Goal: Check status: Check status

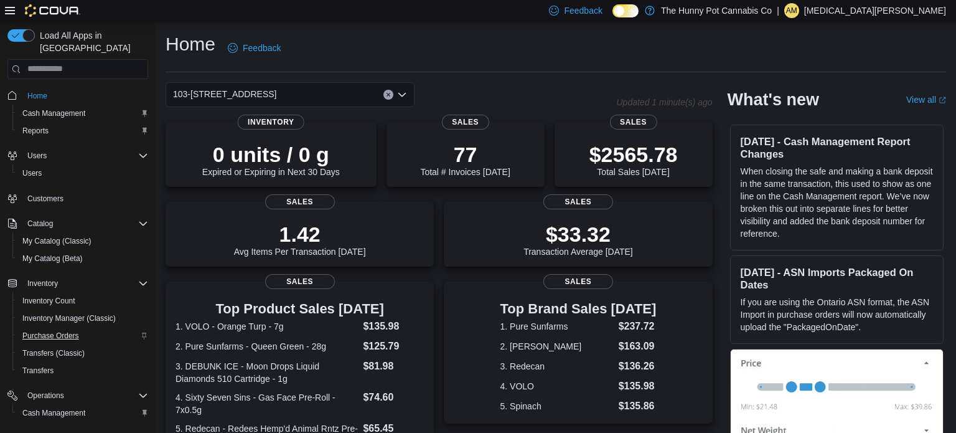
scroll to position [72, 0]
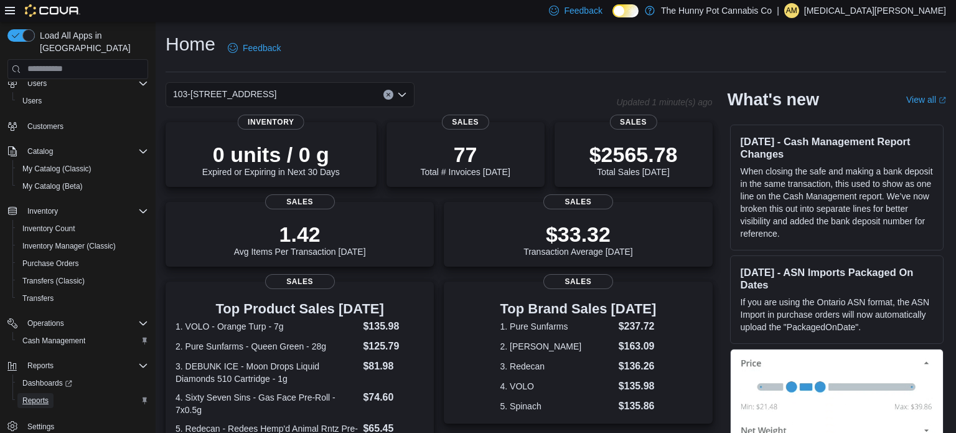
click at [43, 395] on span "Reports" at bounding box center [35, 400] width 26 height 10
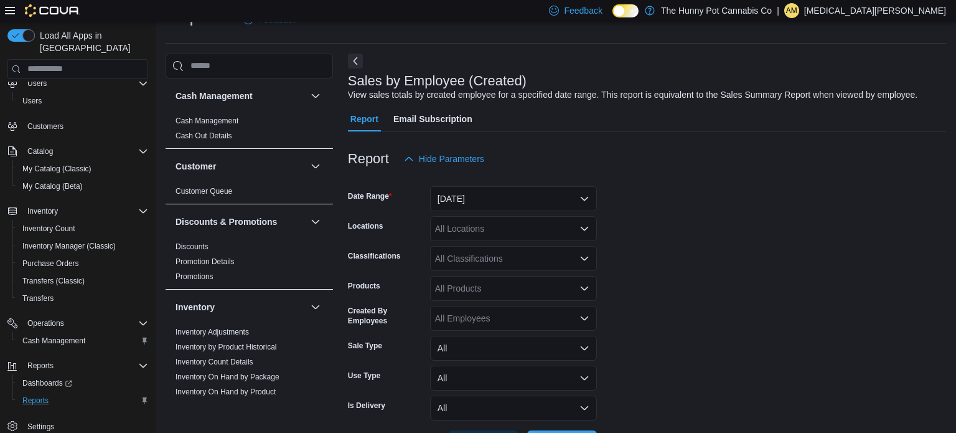
click at [488, 227] on div "All Locations" at bounding box center [513, 228] width 167 height 25
type input "***"
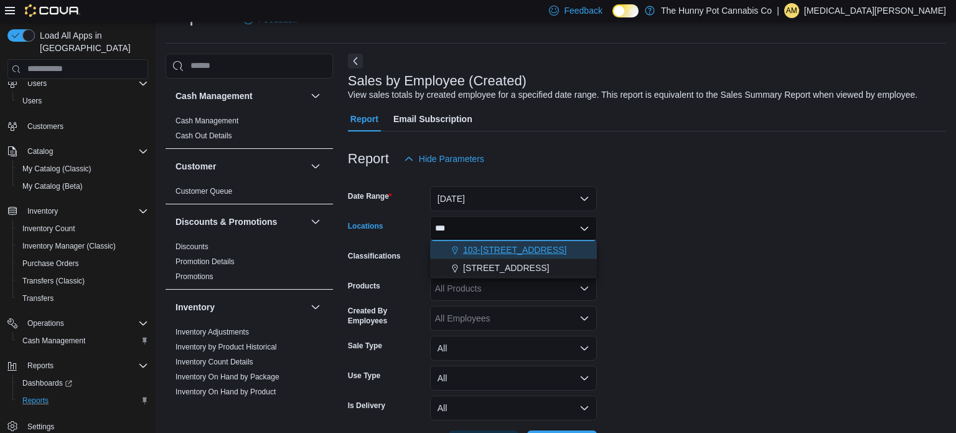
click at [526, 248] on span "103-[STREET_ADDRESS]" at bounding box center [515, 249] width 104 height 12
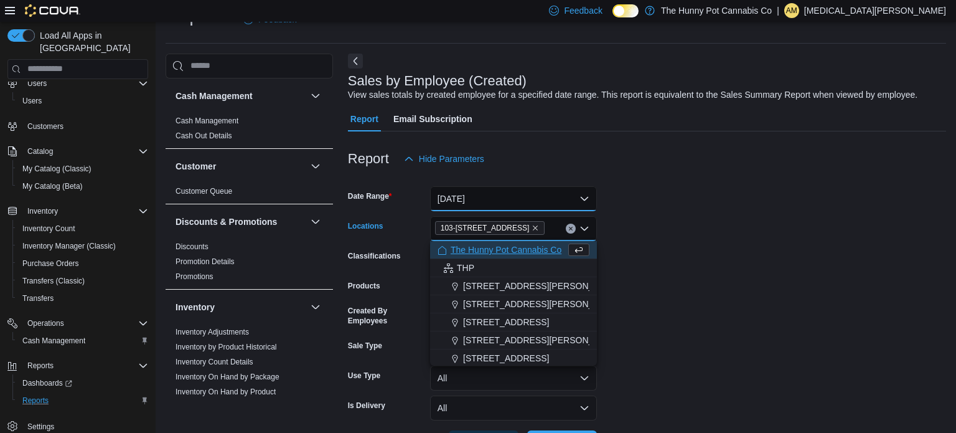
click at [465, 198] on button "[DATE]" at bounding box center [513, 198] width 167 height 25
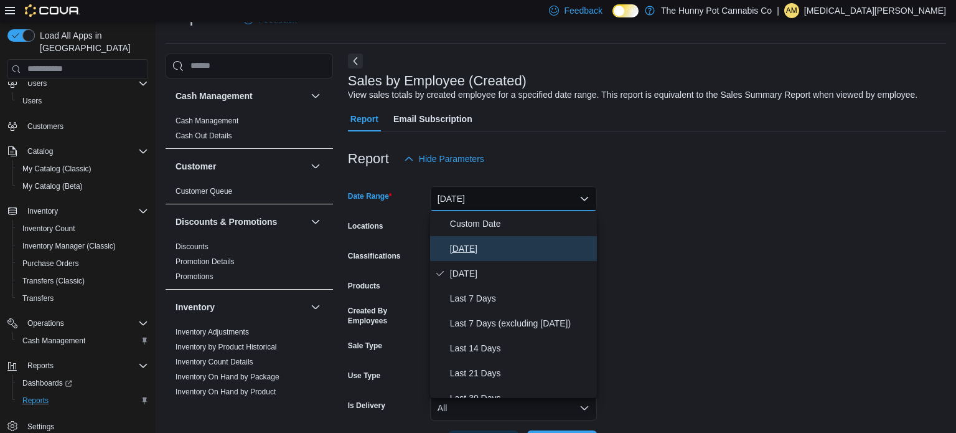
click at [474, 243] on span "[DATE]" at bounding box center [521, 248] width 142 height 15
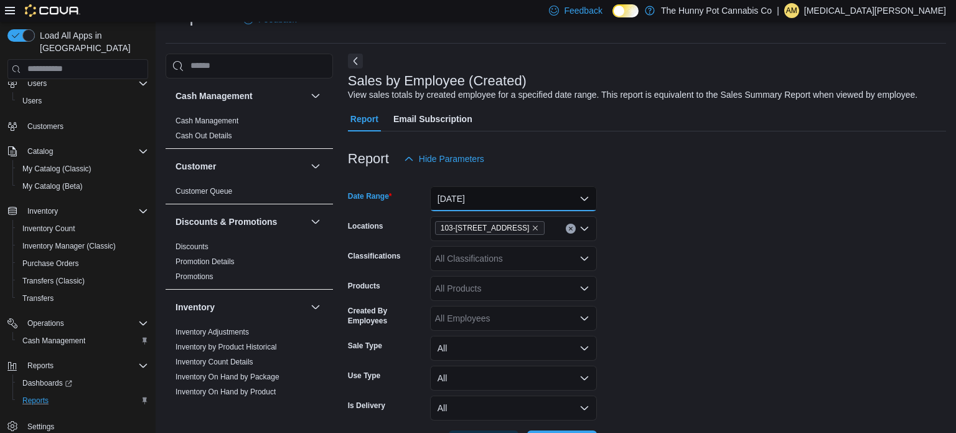
scroll to position [75, 0]
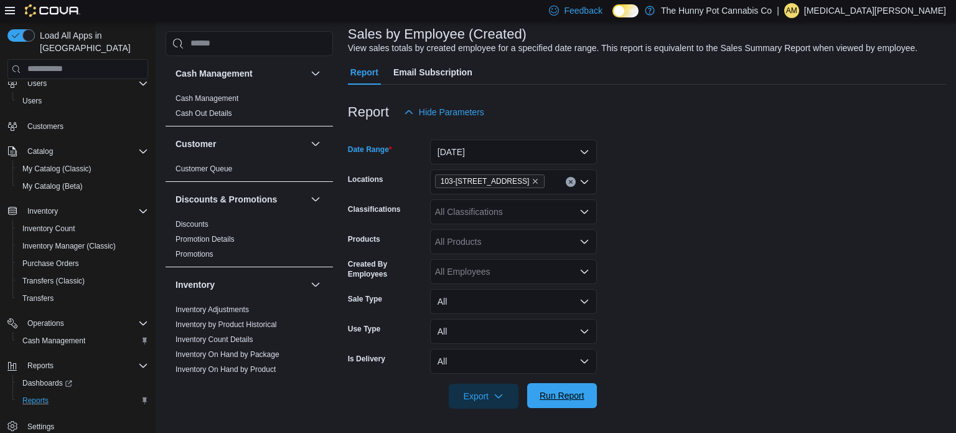
click at [574, 390] on span "Run Report" at bounding box center [562, 395] width 45 height 12
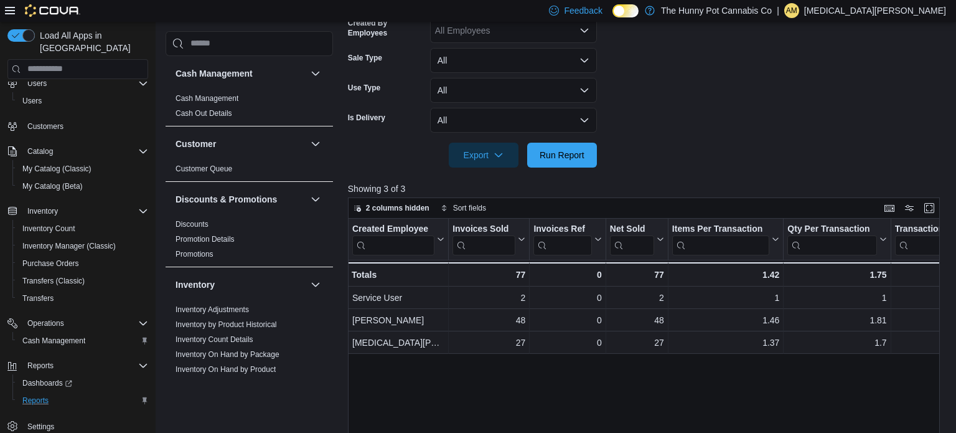
scroll to position [311, 0]
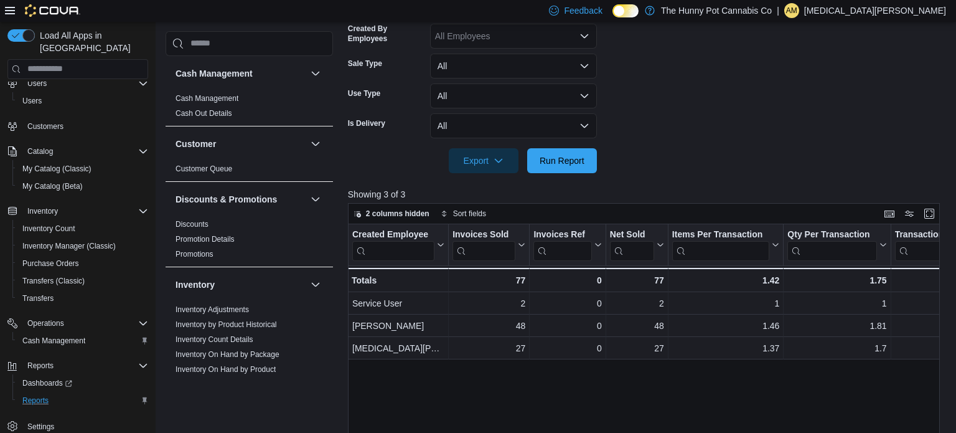
click at [631, 373] on div "Created Employee Click to view column header actions Invoices Sold Click to vie…" at bounding box center [644, 387] width 593 height 326
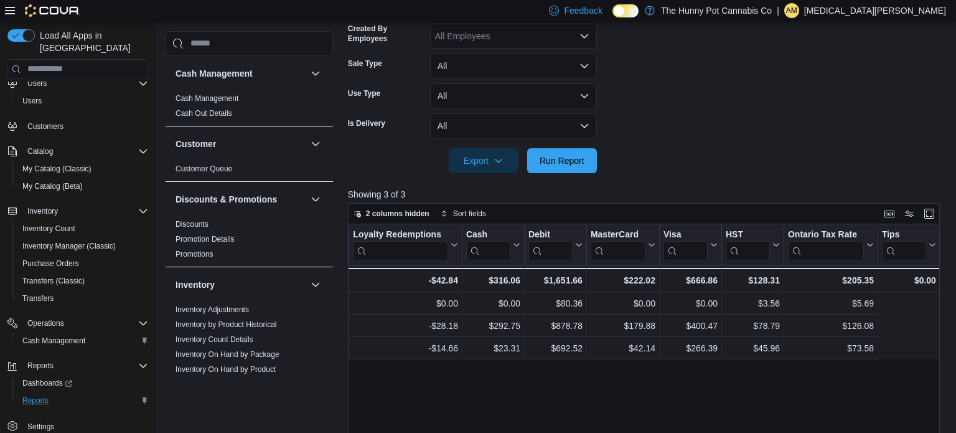
scroll to position [0, 0]
